Goal: Find specific page/section: Find specific page/section

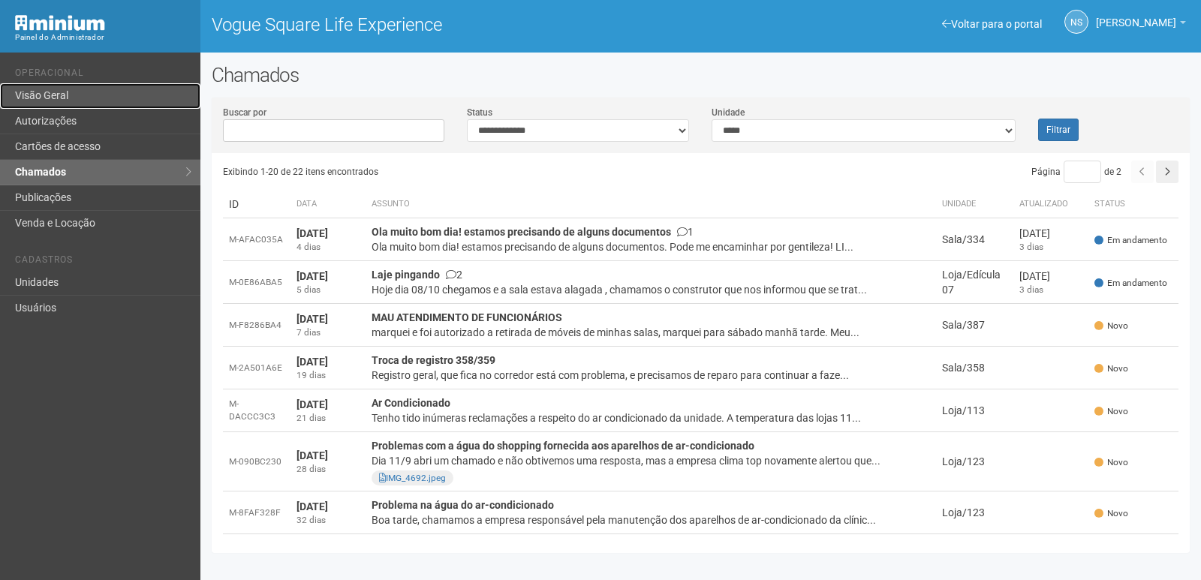
click at [80, 84] on link "Visão Geral" at bounding box center [100, 96] width 200 height 26
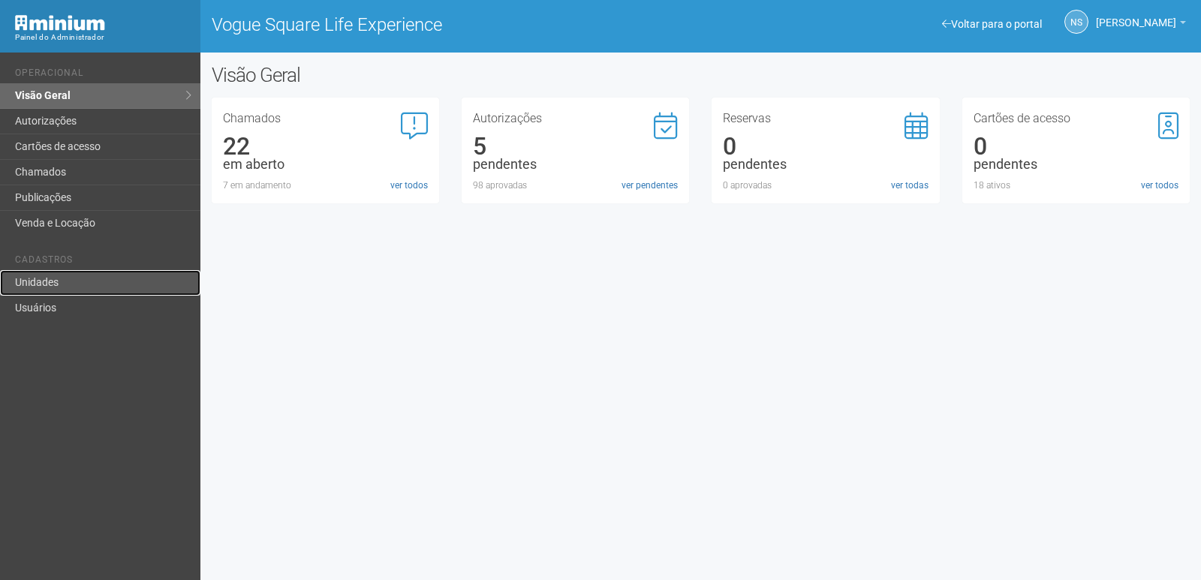
click at [86, 283] on link "Unidades" at bounding box center [100, 283] width 200 height 26
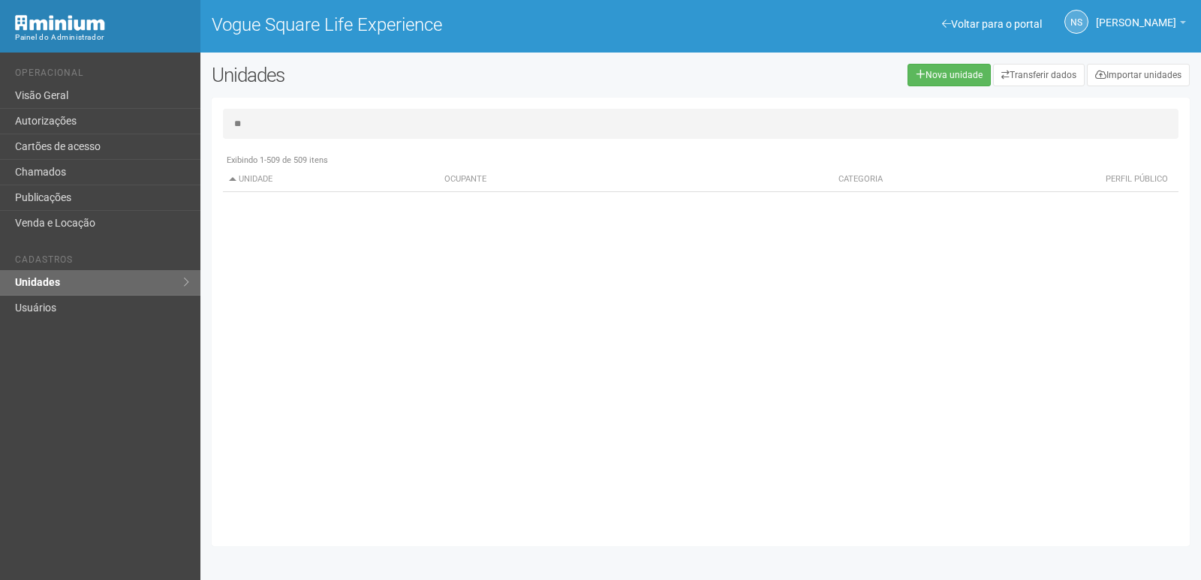
type input "*"
